Goal: Task Accomplishment & Management: Complete application form

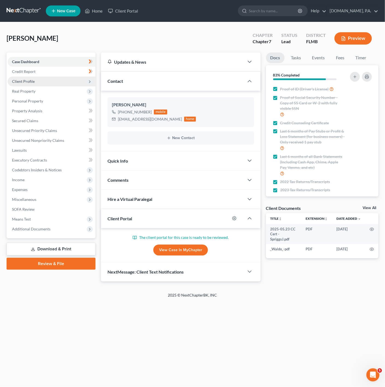
click at [72, 81] on span "Client Profile" at bounding box center [52, 81] width 88 height 10
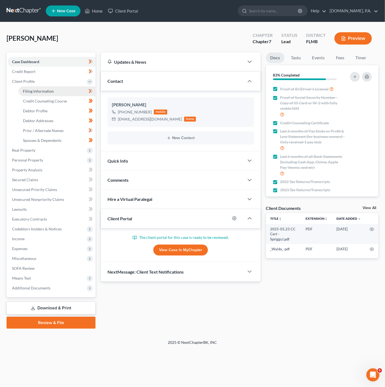
click at [67, 92] on link "Filing Information" at bounding box center [57, 91] width 77 height 10
select select "1"
select select "0"
select select "15"
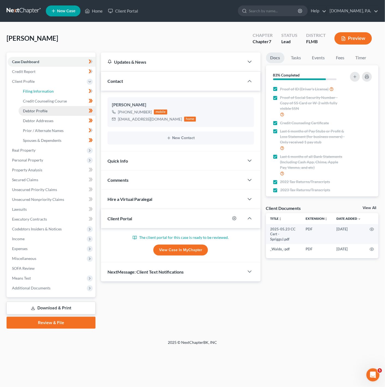
select select "0"
select select "9"
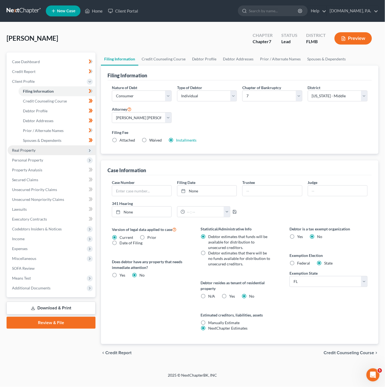
click at [63, 150] on span "Real Property" at bounding box center [52, 150] width 88 height 10
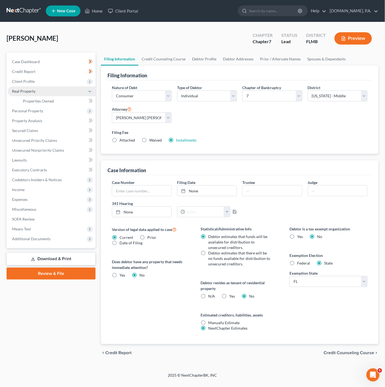
click at [82, 86] on span "Real Property" at bounding box center [52, 91] width 88 height 10
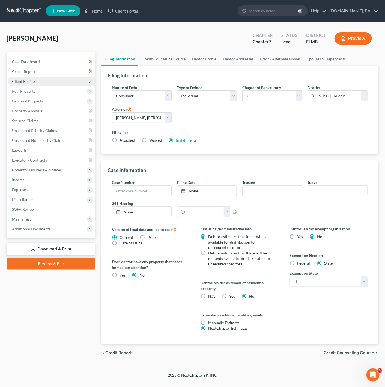
click at [67, 81] on span "Client Profile" at bounding box center [52, 81] width 88 height 10
